Goal: Information Seeking & Learning: Learn about a topic

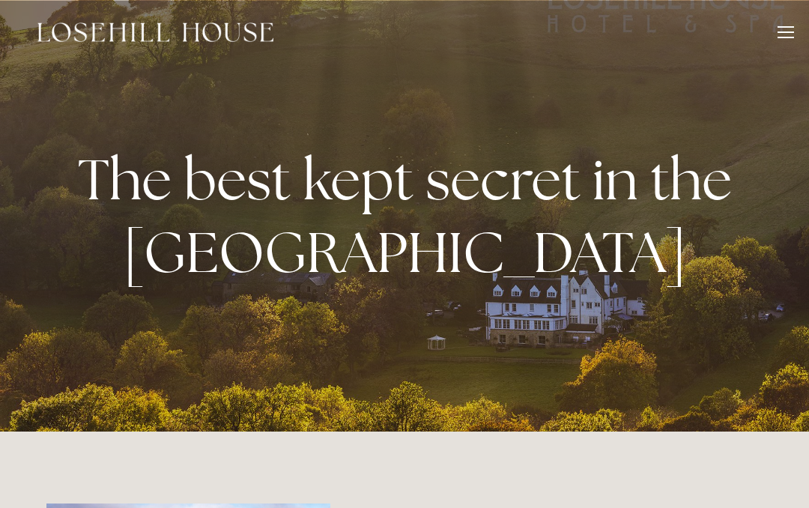
click at [789, 28] on div at bounding box center [786, 34] width 16 height 16
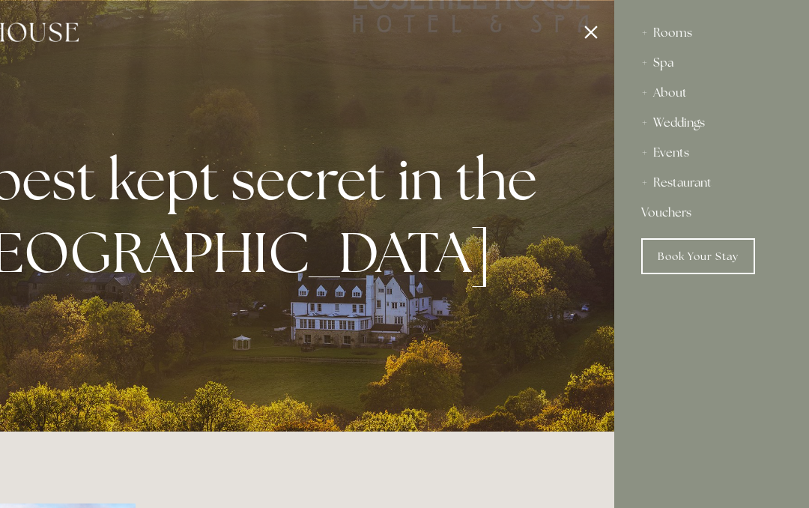
click at [701, 189] on div "Restaurant" at bounding box center [711, 183] width 141 height 30
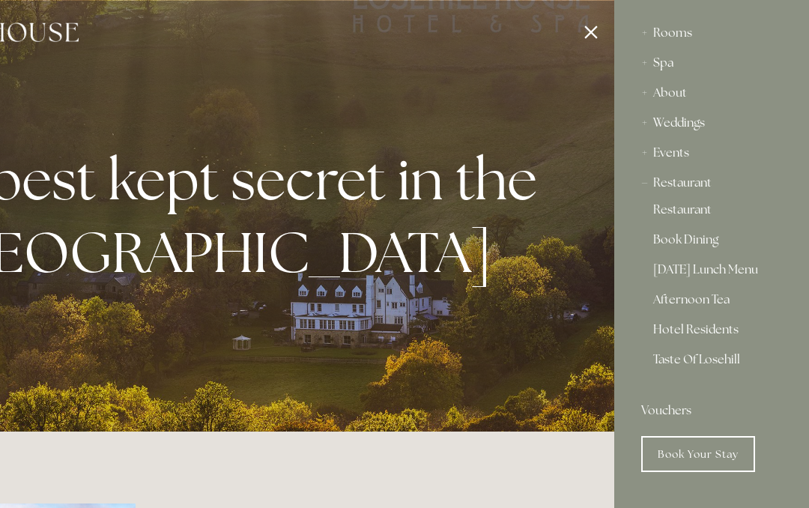
click at [707, 211] on link "Restaurant" at bounding box center [711, 213] width 117 height 18
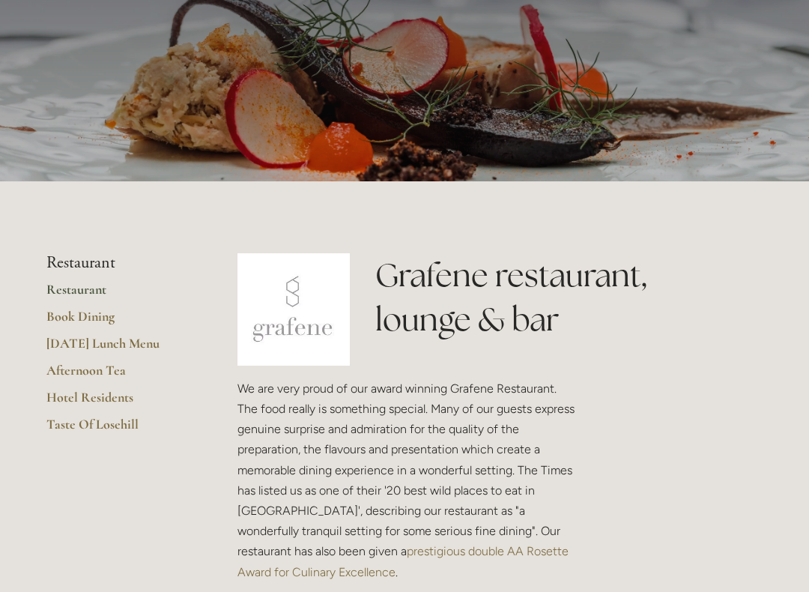
scroll to position [136, 0]
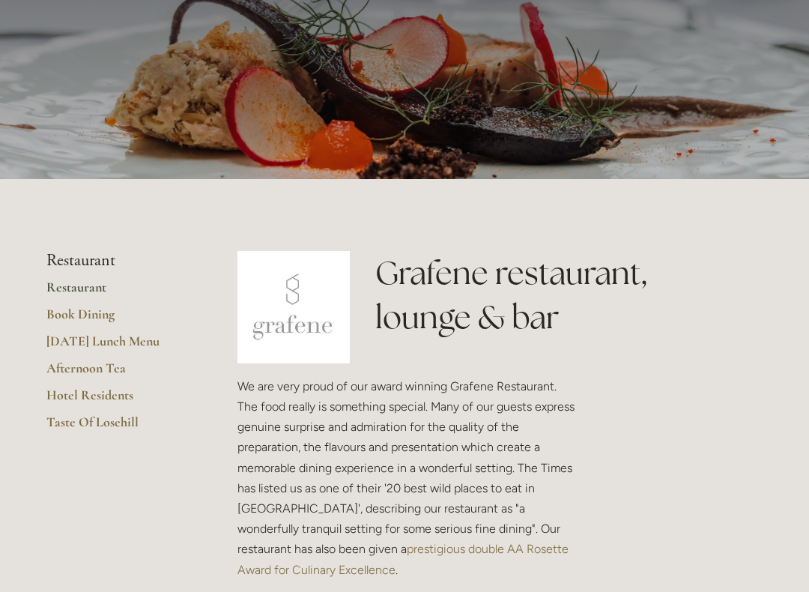
click at [122, 414] on link "Taste Of Losehill" at bounding box center [117, 427] width 143 height 27
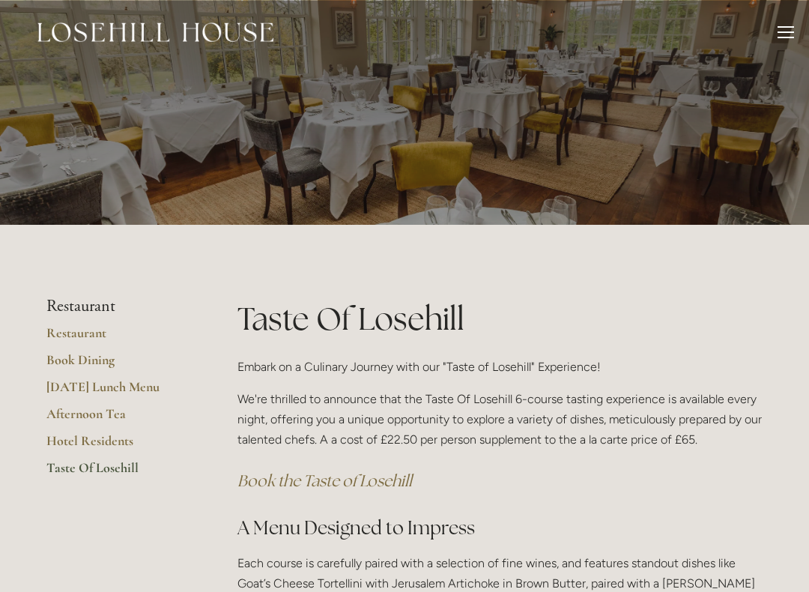
click at [134, 378] on link "[DATE] Lunch Menu" at bounding box center [117, 391] width 143 height 27
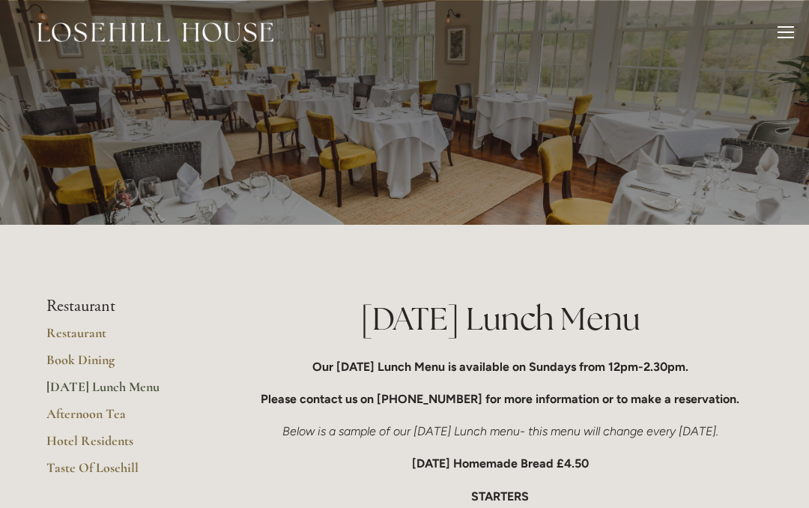
click at [787, 32] on div at bounding box center [786, 31] width 16 height 1
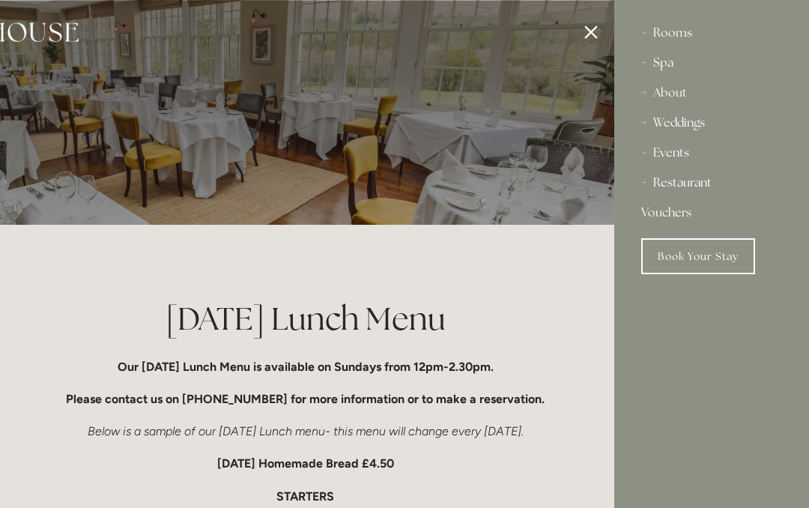
click at [689, 32] on div "Rooms" at bounding box center [711, 33] width 141 height 30
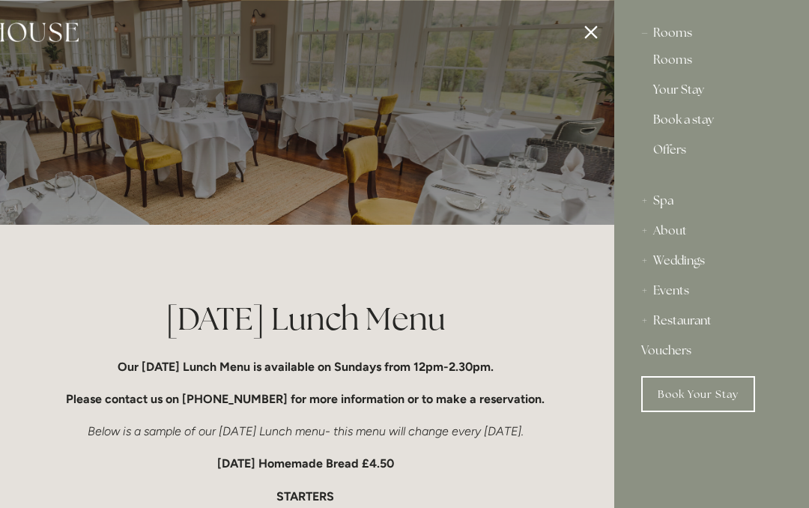
click at [683, 154] on link "Offers" at bounding box center [711, 156] width 117 height 24
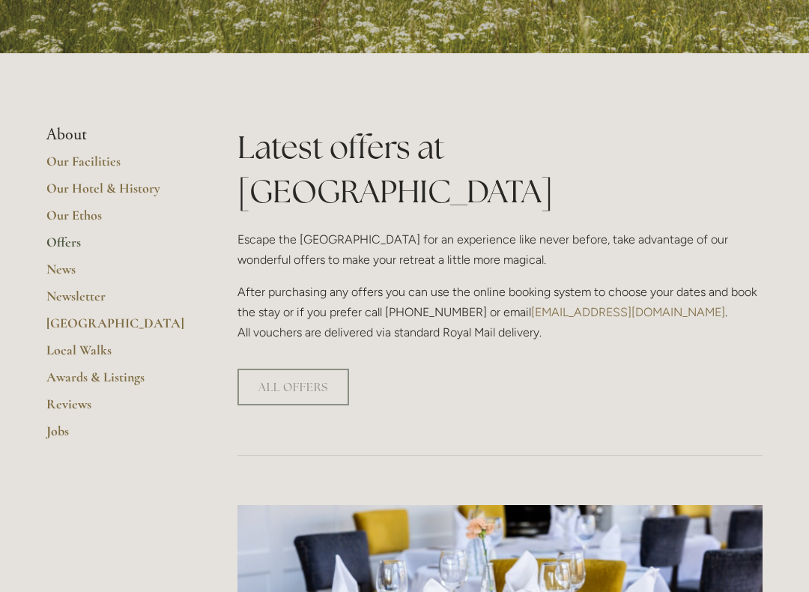
scroll to position [262, 0]
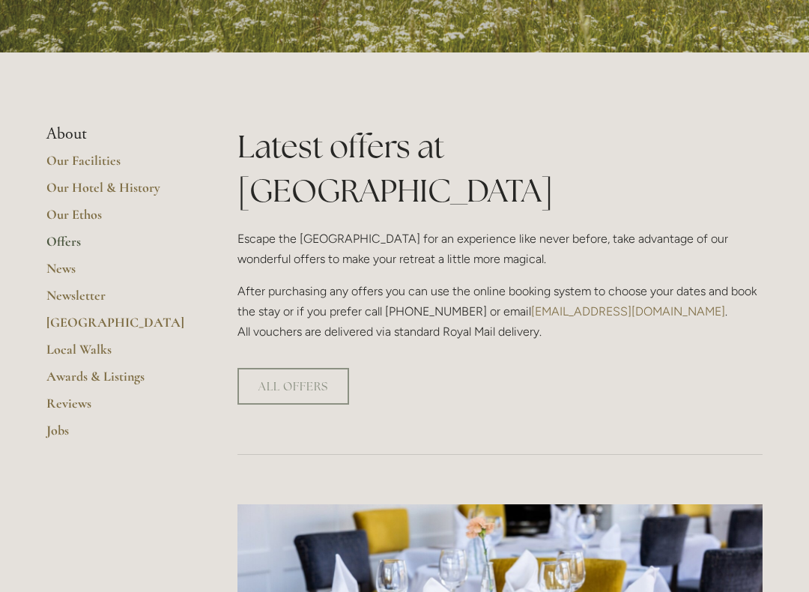
click at [304, 368] on link "ALL OFFERS" at bounding box center [294, 386] width 112 height 37
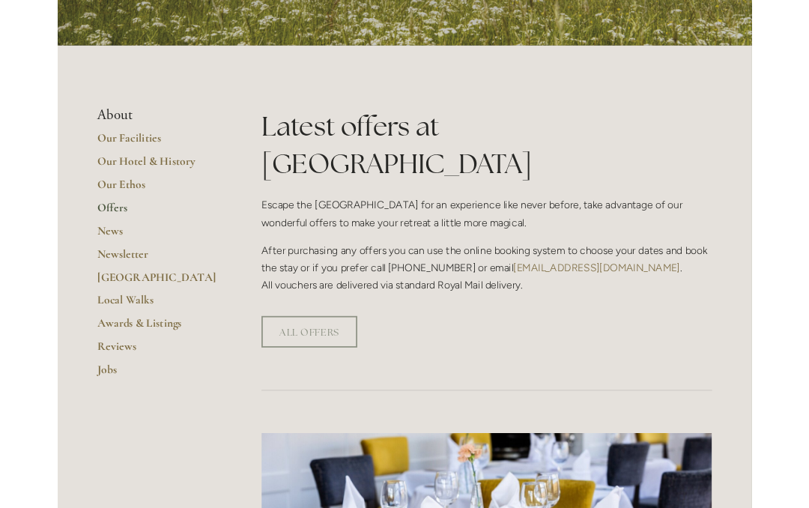
scroll to position [304, 0]
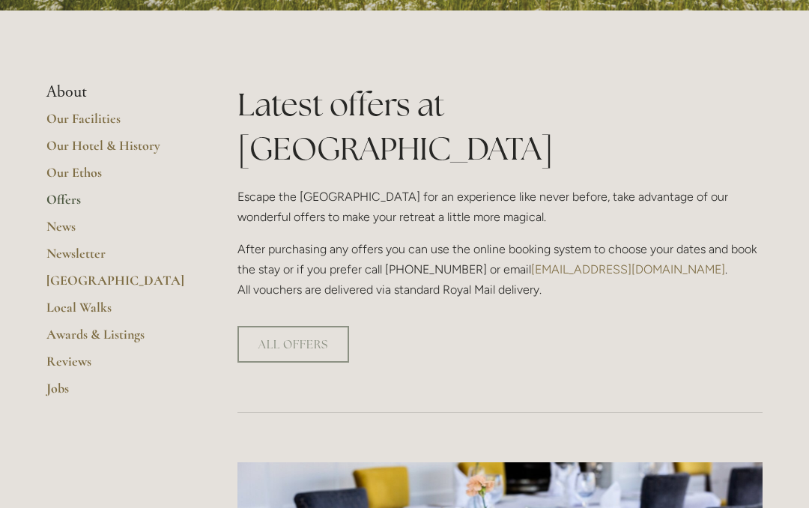
click at [112, 301] on link "Local Walks" at bounding box center [117, 312] width 143 height 27
